Goal: Task Accomplishment & Management: Manage account settings

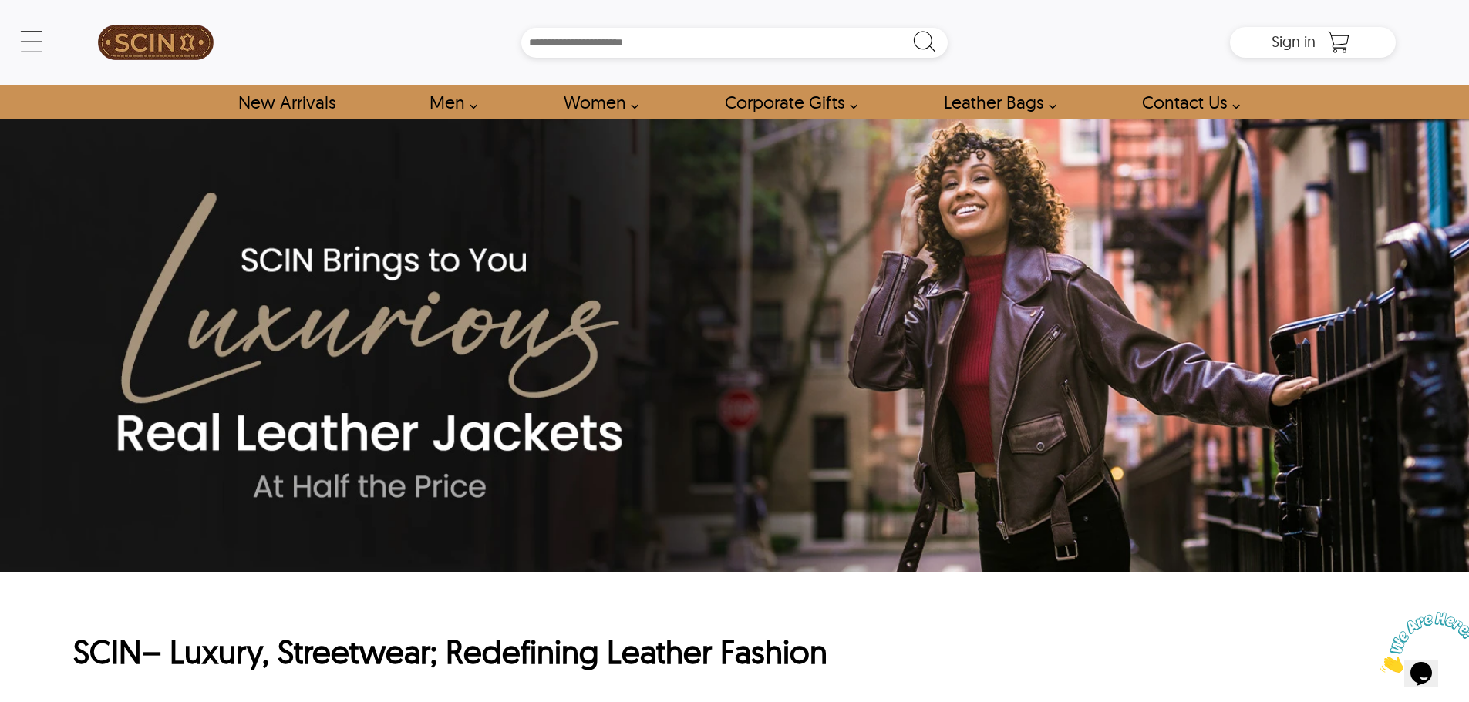
click at [163, 37] on img at bounding box center [156, 42] width 116 height 69
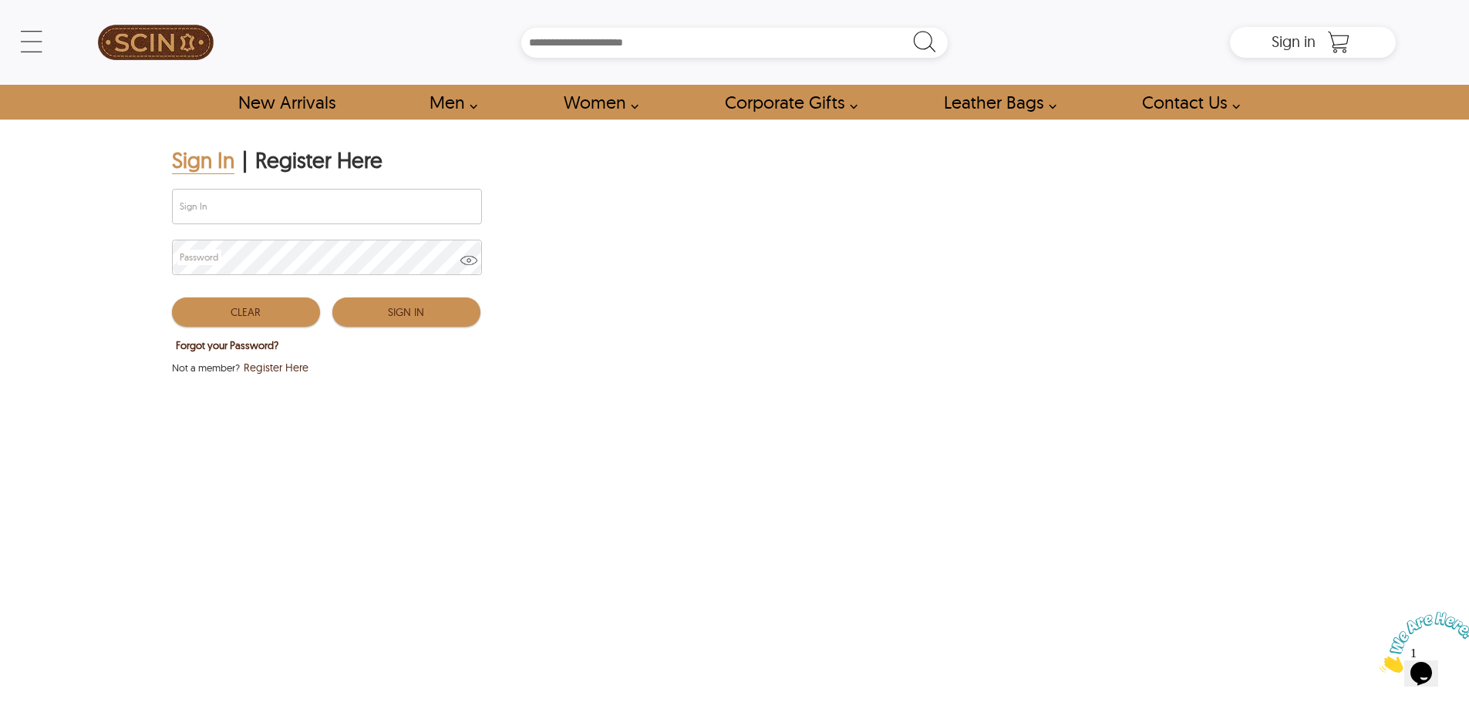
click at [239, 225] on div "Sign In" at bounding box center [326, 209] width 308 height 51
click at [244, 214] on input "Sign In" at bounding box center [327, 207] width 308 height 34
type input "**********"
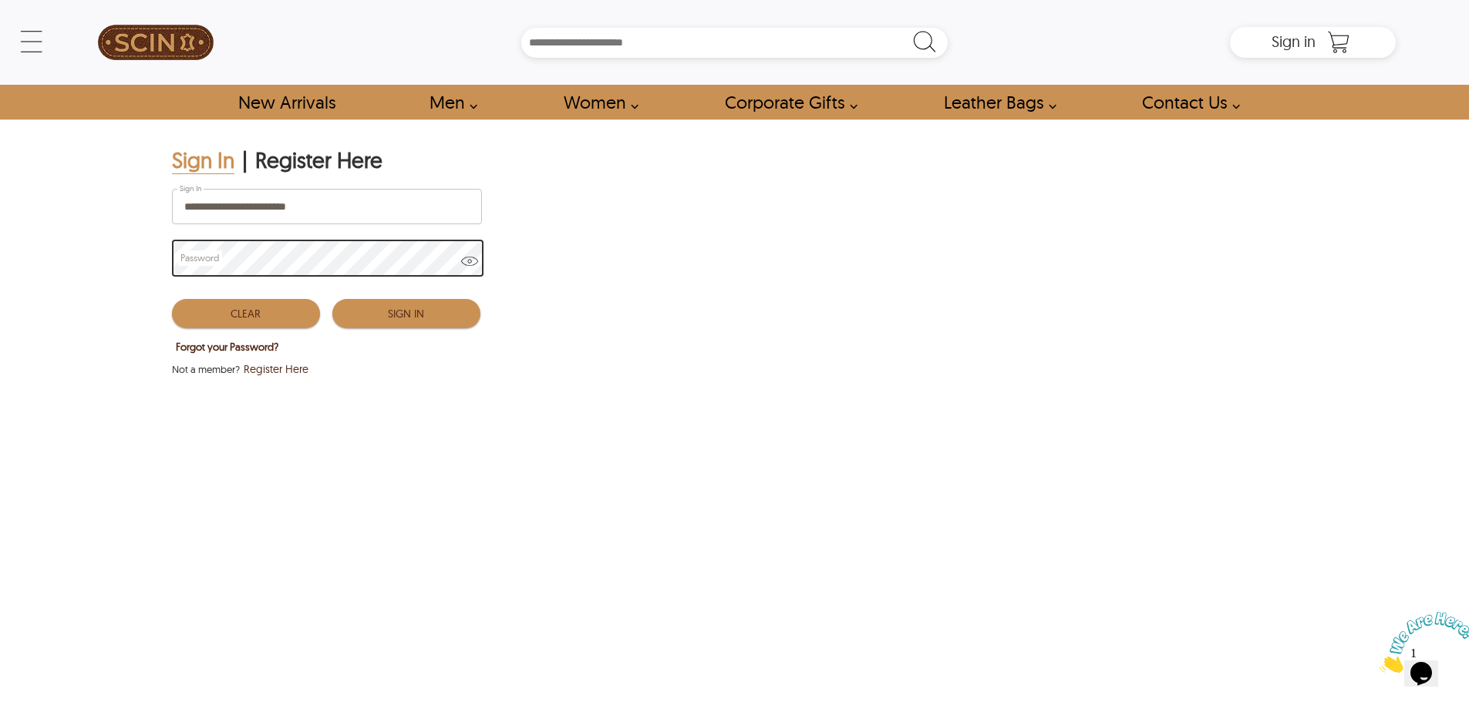
click at [476, 261] on span at bounding box center [469, 267] width 17 height 29
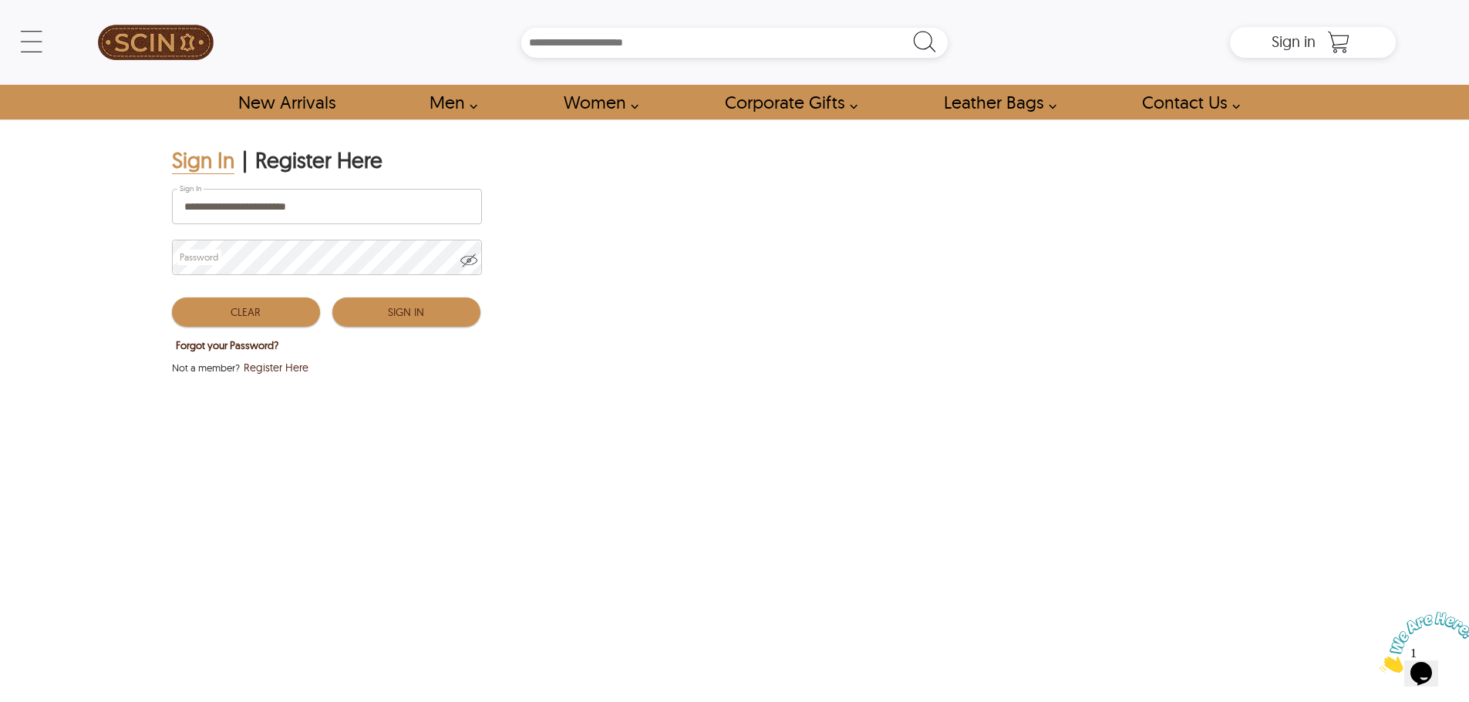
click at [394, 327] on button "Sign In" at bounding box center [406, 312] width 148 height 29
click at [399, 308] on button "Sign In" at bounding box center [406, 312] width 148 height 29
